Goal: Information Seeking & Learning: Learn about a topic

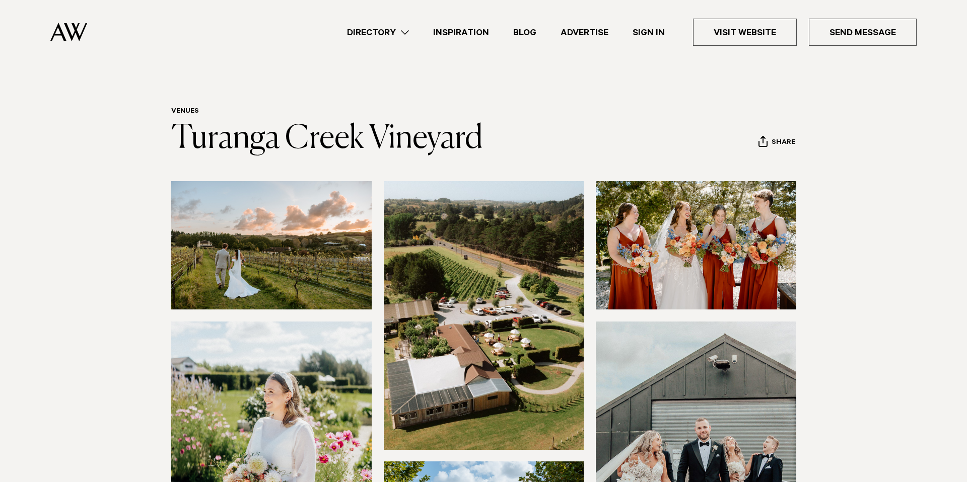
scroll to position [350, 0]
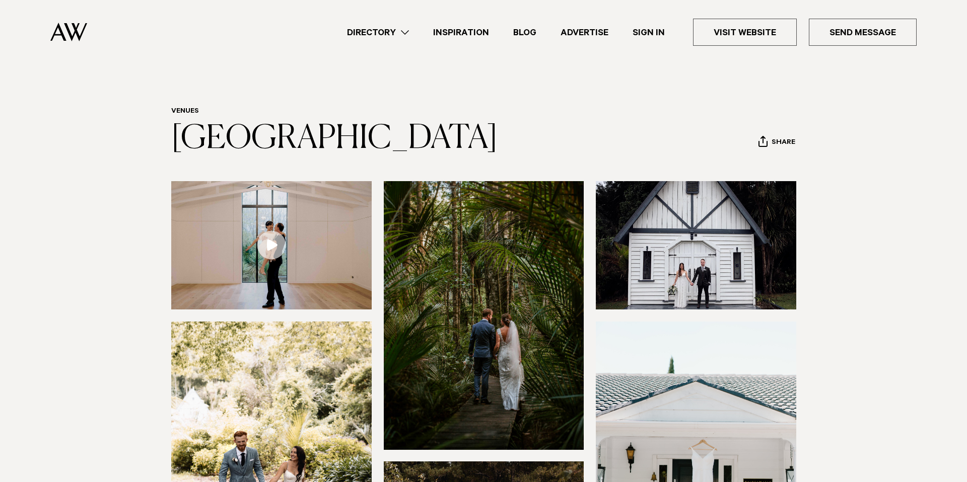
scroll to position [255, 0]
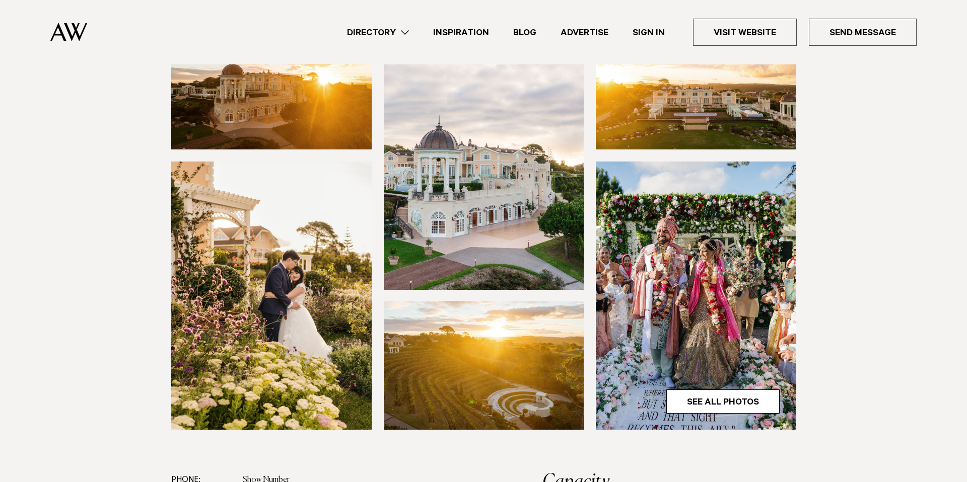
scroll to position [172, 0]
